Goal: Check status: Check status

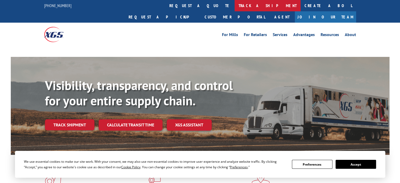
click at [234, 4] on link "track a shipment" at bounding box center [267, 5] width 66 height 11
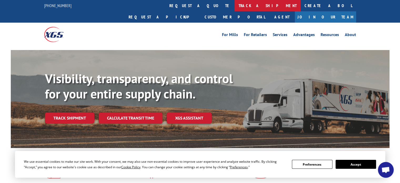
click at [234, 3] on link "track a shipment" at bounding box center [267, 5] width 66 height 11
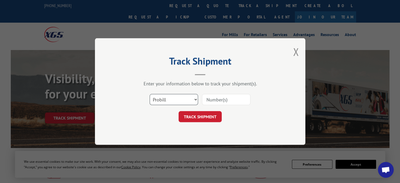
drag, startPoint x: 194, startPoint y: 100, endPoint x: 188, endPoint y: 103, distance: 6.6
click at [194, 100] on select "Select category... Probill BOL PO" at bounding box center [173, 99] width 48 height 11
select select "bol"
click at [149, 94] on select "Select category... Probill BOL PO" at bounding box center [173, 99] width 48 height 11
click at [224, 96] on input at bounding box center [226, 99] width 48 height 11
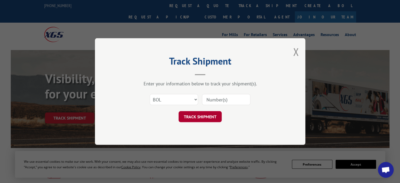
paste input "816926"
type input "816926"
click at [209, 116] on button "TRACK SHIPMENT" at bounding box center [199, 116] width 43 height 11
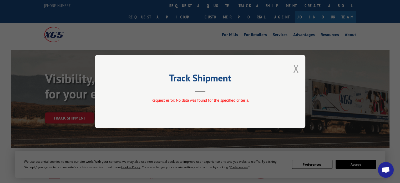
click at [295, 69] on button "Close modal" at bounding box center [296, 68] width 6 height 14
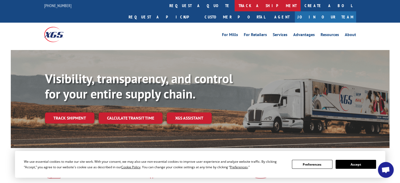
click at [234, 6] on link "track a shipment" at bounding box center [267, 5] width 66 height 11
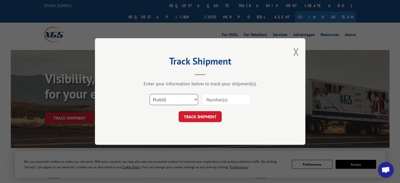
click at [189, 99] on select "Select category... Probill BOL PO" at bounding box center [173, 99] width 48 height 11
select select "po"
click at [149, 94] on select "Select category... Probill BOL PO" at bounding box center [173, 99] width 48 height 11
click at [222, 101] on input at bounding box center [226, 99] width 48 height 11
paste input "CT003405"
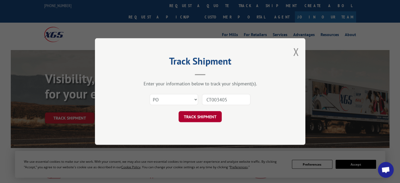
type input "CT003405"
click at [208, 115] on button "TRACK SHIPMENT" at bounding box center [199, 116] width 43 height 11
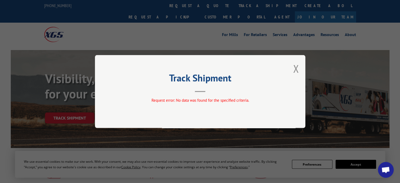
click at [296, 73] on button "Close modal" at bounding box center [296, 68] width 6 height 14
